Goal: Obtain resource: Obtain resource

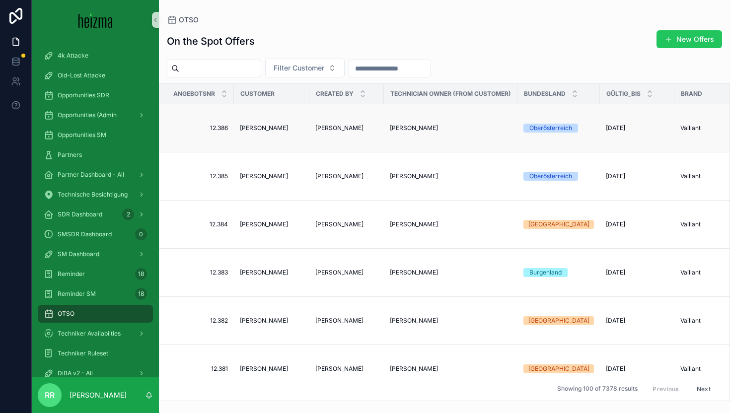
click at [274, 127] on span "[PERSON_NAME]" at bounding box center [264, 128] width 48 height 8
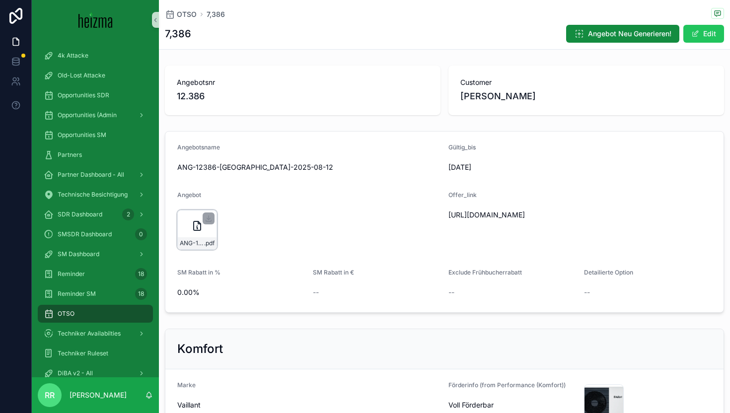
click at [202, 238] on div "ANG-12386-[GEOGRAPHIC_DATA]-2025-08-12 .pdf" at bounding box center [197, 243] width 39 height 12
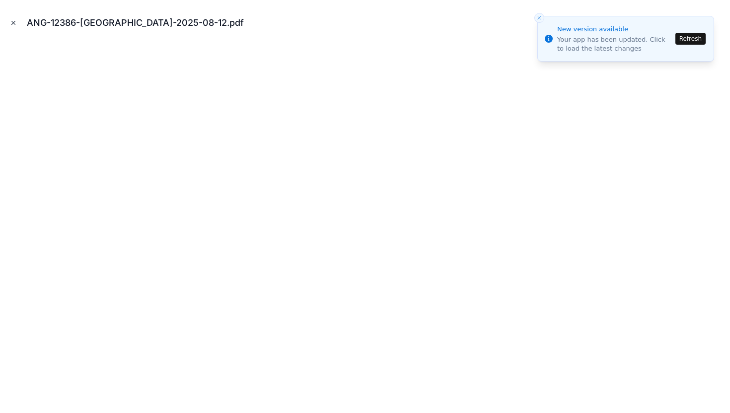
click at [12, 24] on icon "Close modal" at bounding box center [13, 22] width 3 height 3
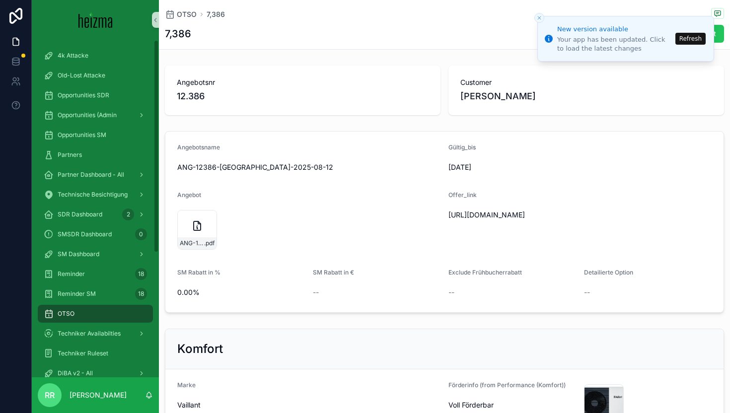
click at [484, 219] on span "[URL][DOMAIN_NAME]" at bounding box center [535, 215] width 173 height 10
copy span "[URL][DOMAIN_NAME]"
